Goal: Task Accomplishment & Management: Manage account settings

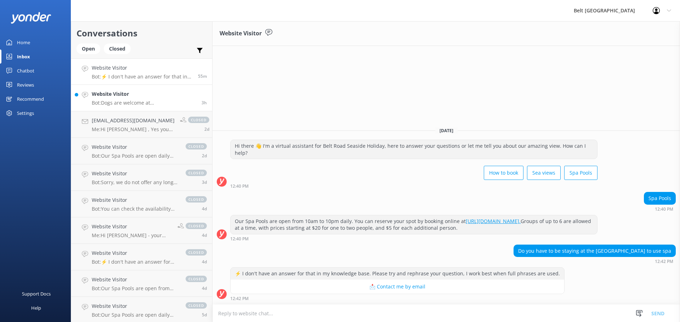
click at [114, 102] on p "Bot: Dogs are welcome at [GEOGRAPHIC_DATA] in caravans and camper-vans outside …" at bounding box center [144, 103] width 104 height 6
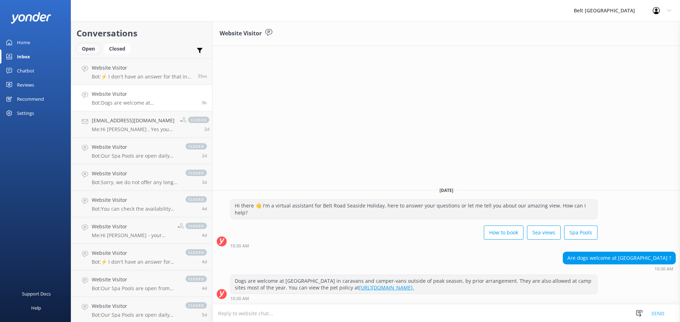
click at [91, 52] on div "Open" at bounding box center [88, 49] width 24 height 11
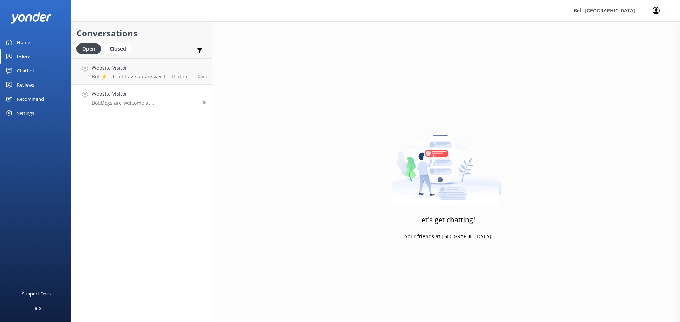
drag, startPoint x: 127, startPoint y: 102, endPoint x: 142, endPoint y: 104, distance: 14.3
click at [128, 102] on p "Bot: Dogs are welcome at [GEOGRAPHIC_DATA] in caravans and camper-vans outside …" at bounding box center [144, 103] width 104 height 6
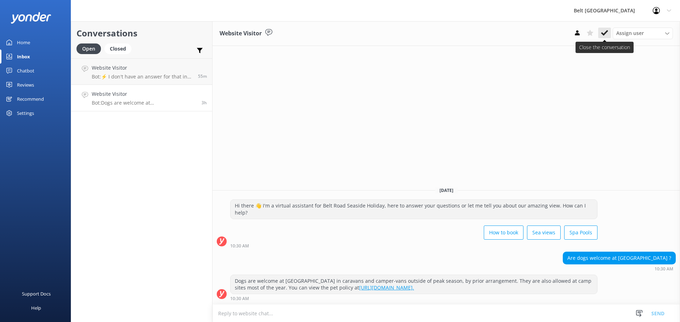
click at [604, 33] on icon at bounding box center [604, 32] width 7 height 7
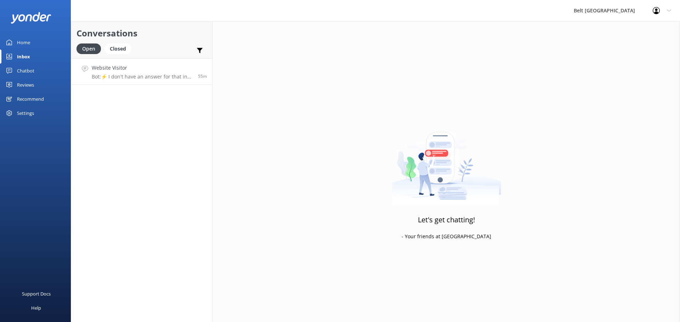
click at [119, 72] on h4 "Website Visitor" at bounding box center [142, 68] width 101 height 8
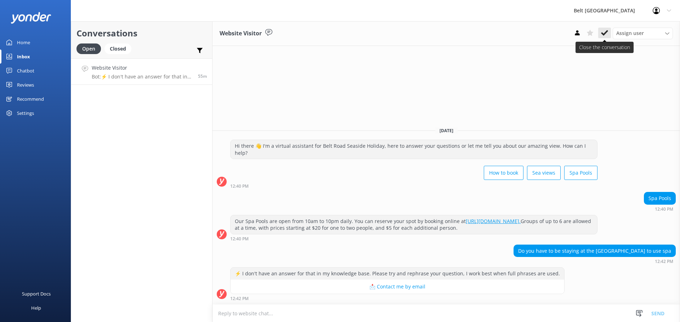
drag, startPoint x: 597, startPoint y: 31, endPoint x: 604, endPoint y: 32, distance: 7.5
click at [598, 32] on div "Assign user Belt Road [PERSON_NAME] [PERSON_NAME] [PERSON_NAME]" at bounding box center [622, 33] width 102 height 11
click at [605, 32] on icon at bounding box center [604, 32] width 7 height 7
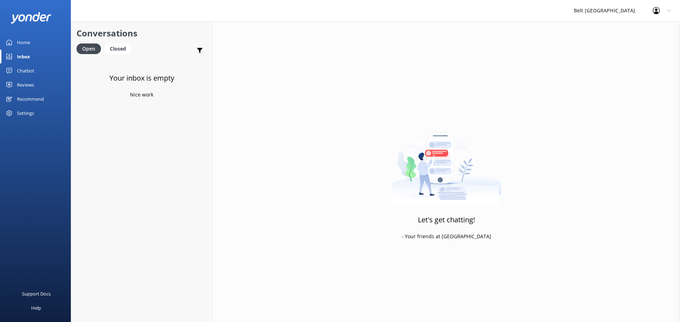
click at [24, 71] on div "Chatbot" at bounding box center [25, 71] width 17 height 14
